Goal: Check status

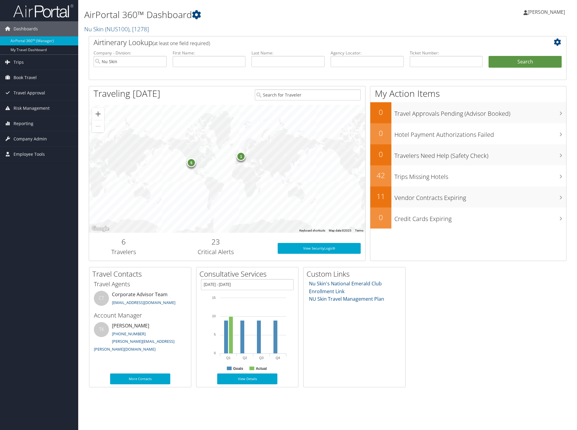
click at [190, 162] on div "5" at bounding box center [191, 162] width 9 height 9
click at [154, 128] on link "FARA FAUBUS" at bounding box center [136, 131] width 36 height 6
click at [154, 143] on link "GUY PUTTEMANS" at bounding box center [136, 146] width 36 height 6
click at [154, 158] on link "JOSEPH SUEPER" at bounding box center [136, 161] width 36 height 6
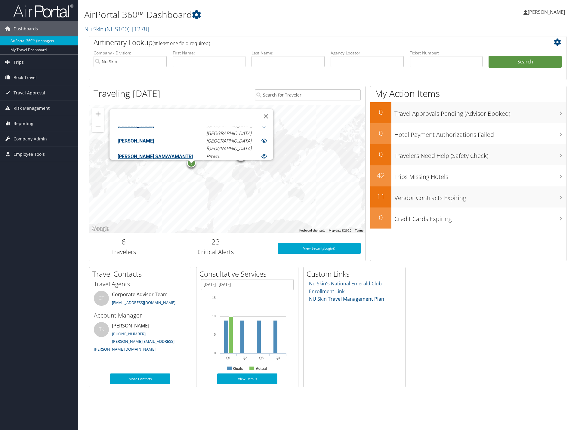
scroll to position [30, 0]
click at [165, 144] on link "LAXMI SRINIVAS SAMAYAMANTRI" at bounding box center [156, 147] width 76 height 6
click at [154, 153] on link "RAVIKANTH PONNAPALLI" at bounding box center [136, 156] width 36 height 6
click at [259, 114] on button "Close" at bounding box center [266, 116] width 14 height 14
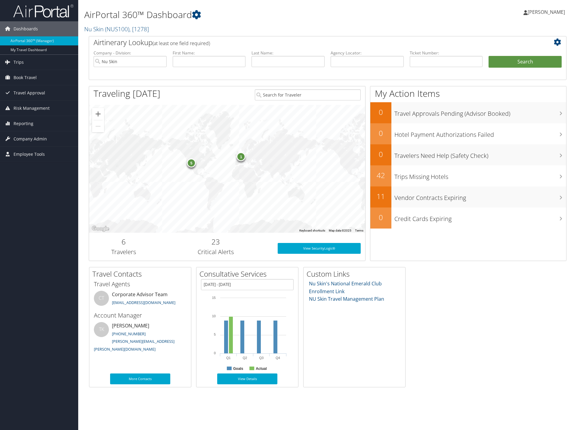
click at [242, 156] on div "1" at bounding box center [241, 156] width 9 height 9
click at [221, 129] on div "JORDAN MICHELLE FRANSON Brussels, BE" at bounding box center [242, 141] width 191 height 24
click at [218, 133] on link "[PERSON_NAME] [PERSON_NAME]" at bounding box center [189, 136] width 74 height 6
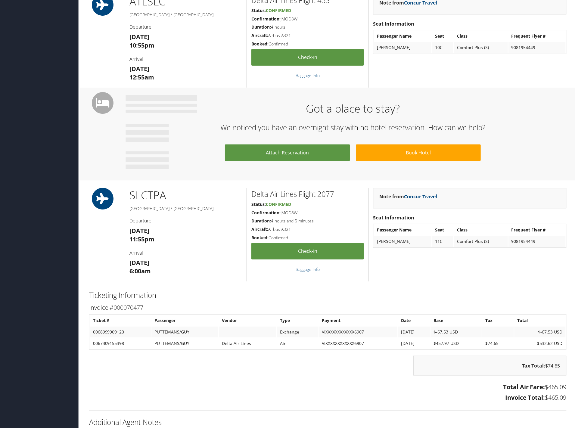
scroll to position [361, 0]
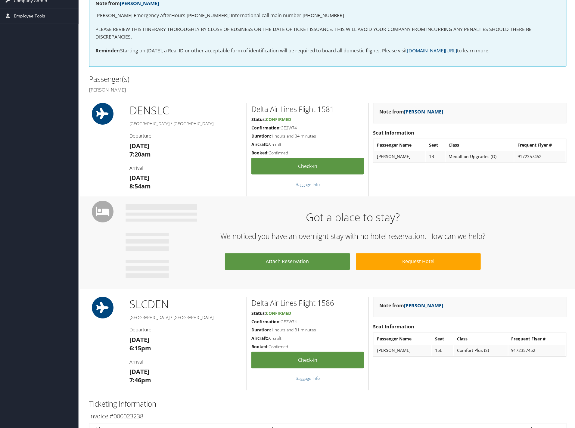
scroll to position [150, 0]
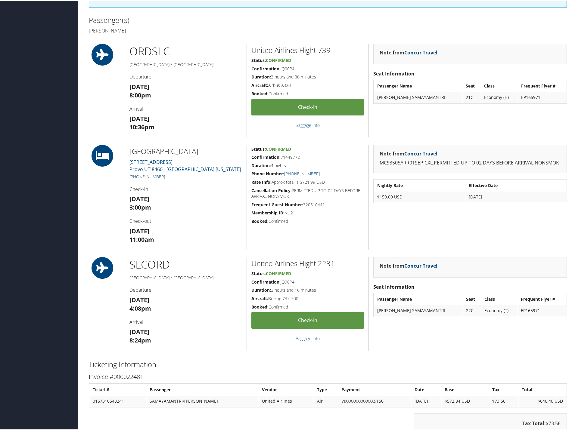
scroll to position [181, 0]
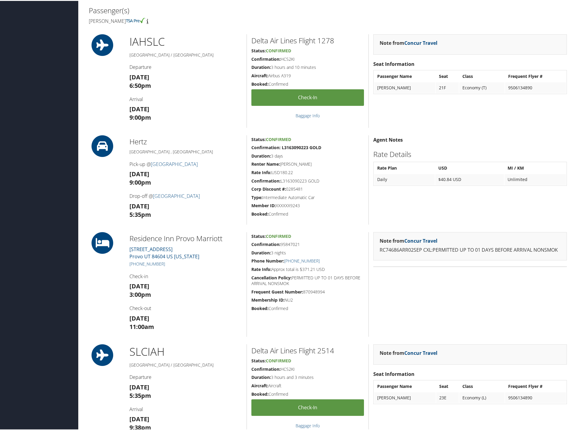
scroll to position [181, 0]
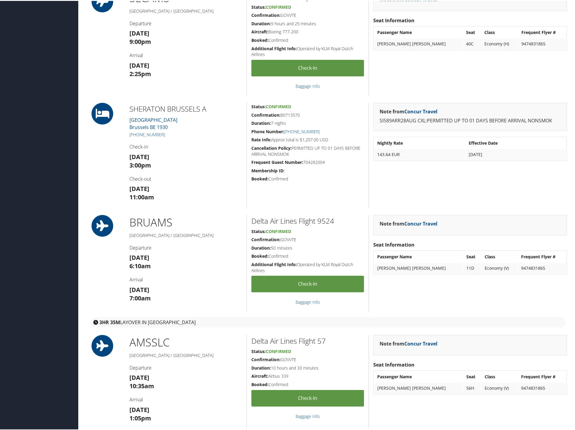
scroll to position [421, 0]
